Goal: Find specific page/section: Find specific page/section

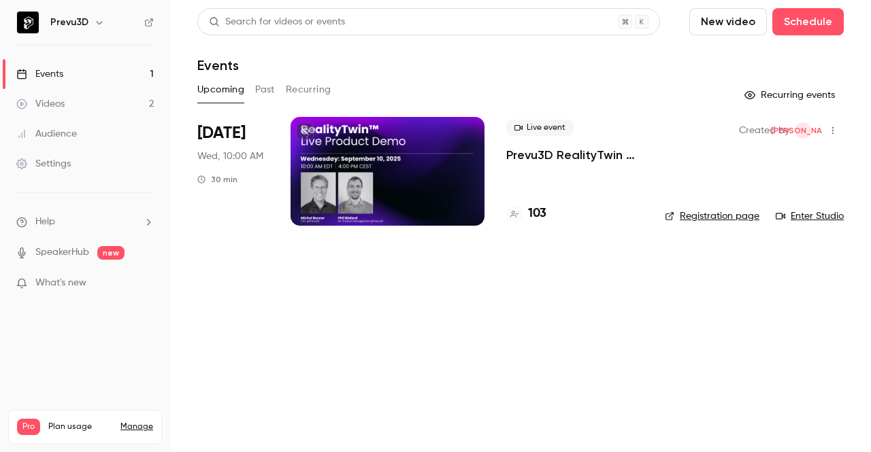
click at [370, 161] on div at bounding box center [387, 171] width 194 height 109
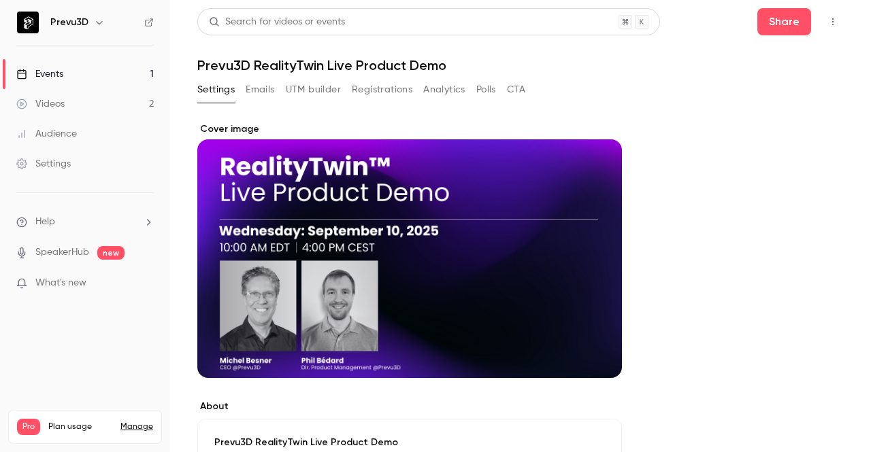
click at [378, 92] on button "Registrations" at bounding box center [382, 90] width 61 height 22
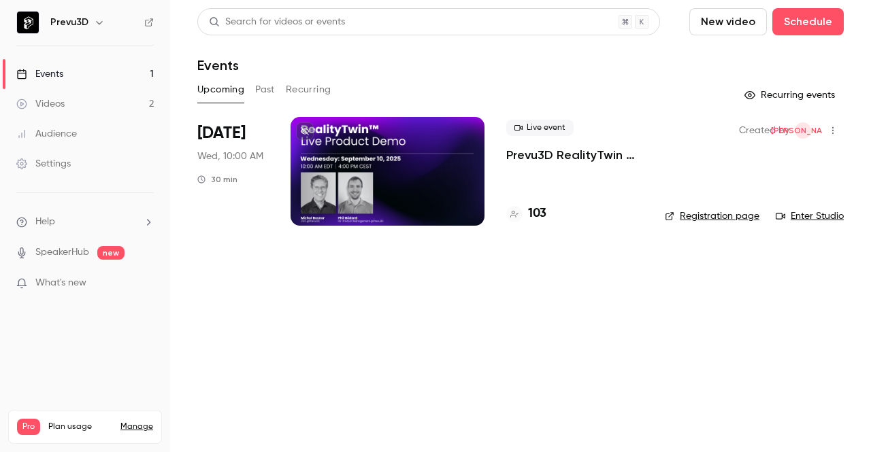
click at [80, 284] on span "What's new" at bounding box center [60, 283] width 51 height 14
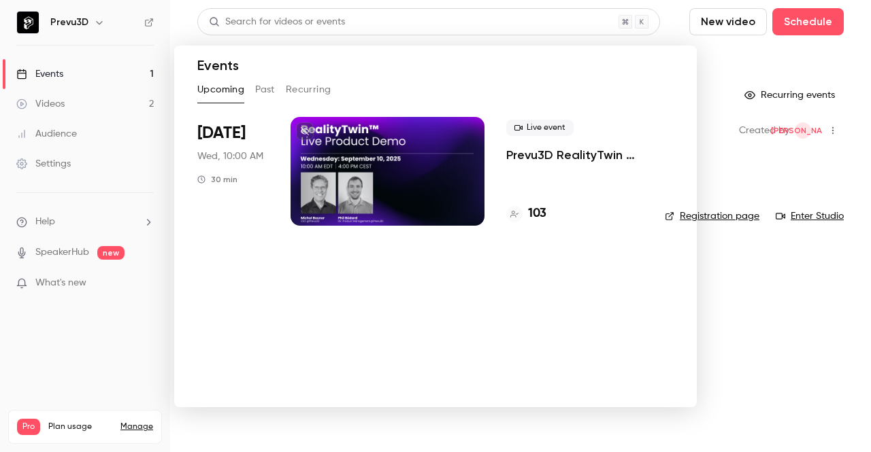
drag, startPoint x: 730, startPoint y: 354, endPoint x: 733, endPoint y: 347, distance: 8.0
click at [732, 352] on div at bounding box center [435, 226] width 871 height 452
